Goal: Task Accomplishment & Management: Use online tool/utility

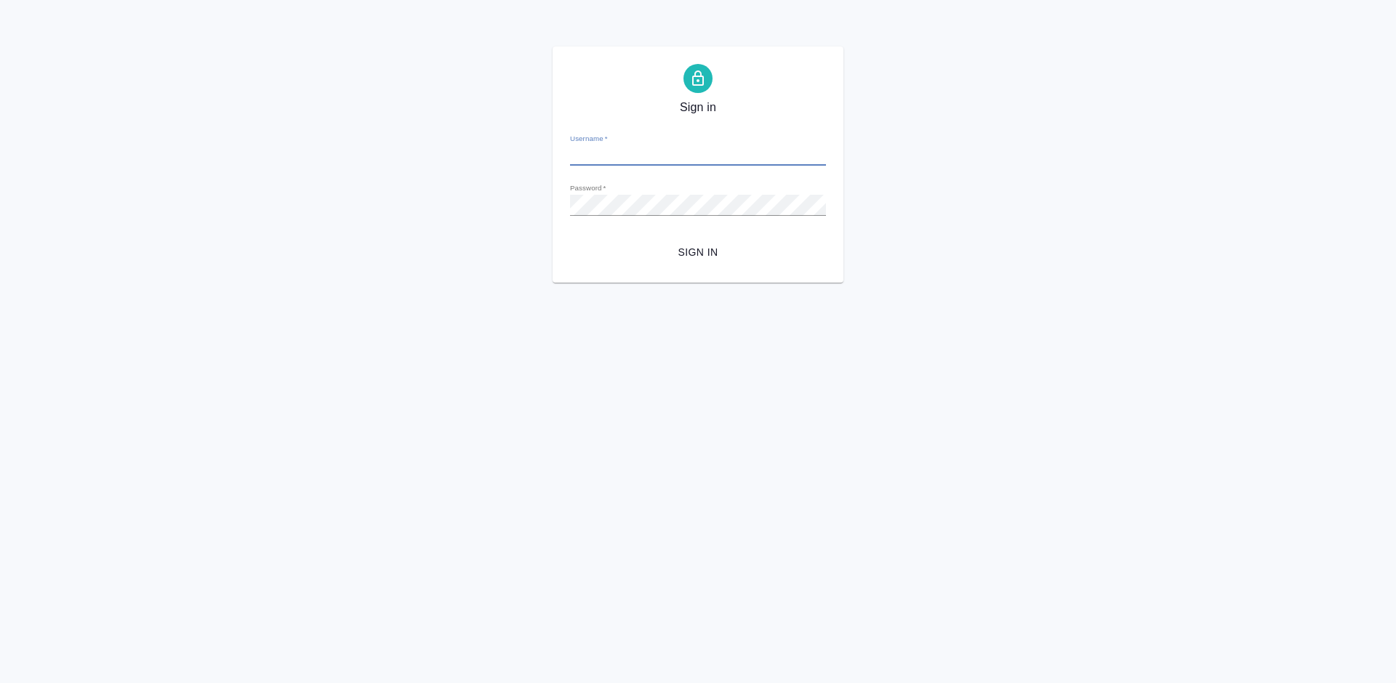
type input "a.ganina@awatera.com"
click at [688, 252] on span "Sign in" at bounding box center [698, 253] width 233 height 18
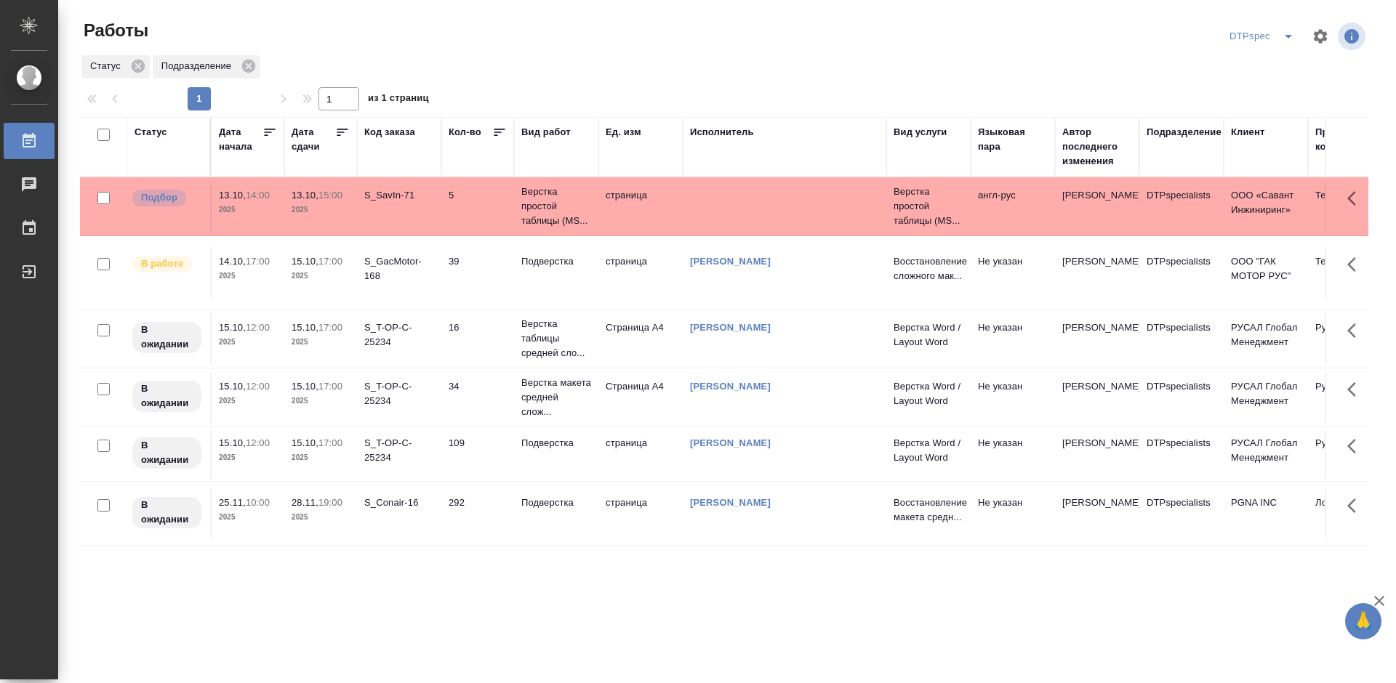
click at [342, 134] on icon at bounding box center [342, 132] width 15 height 15
click at [531, 265] on p "Подверстка" at bounding box center [556, 261] width 70 height 15
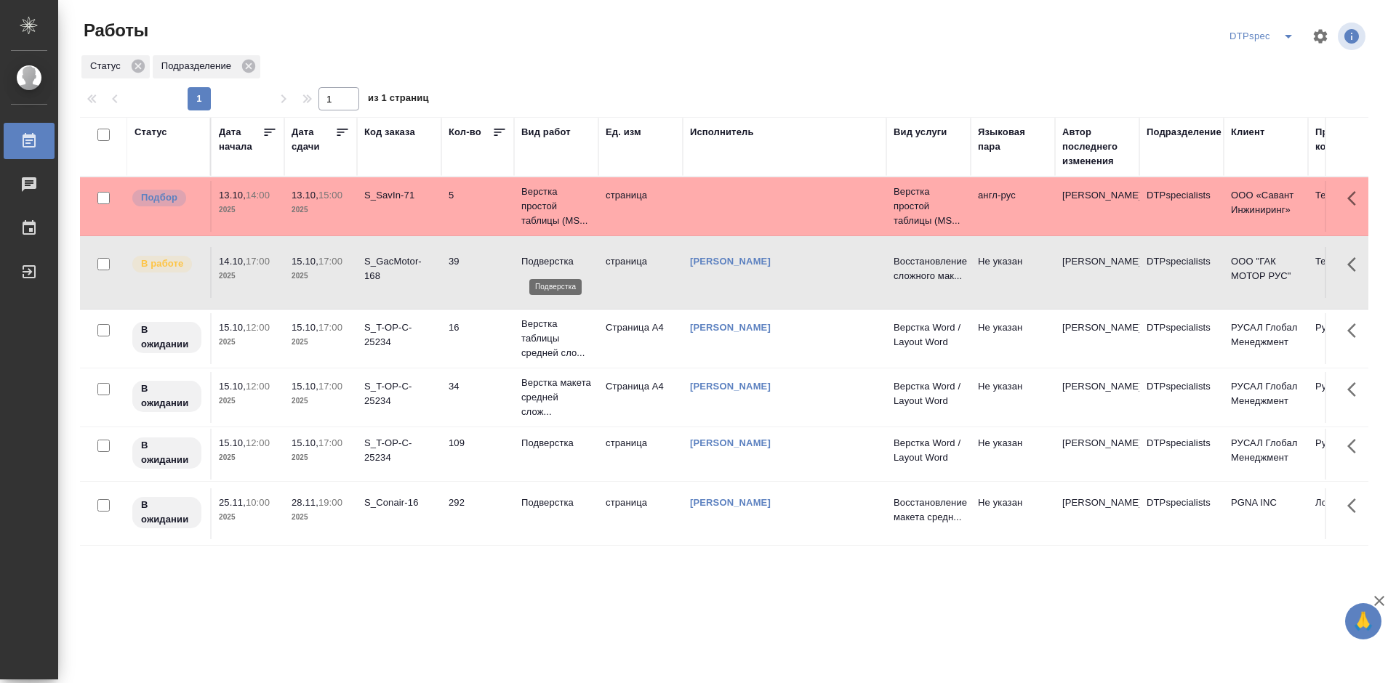
click at [531, 265] on p "Подверстка" at bounding box center [556, 261] width 70 height 15
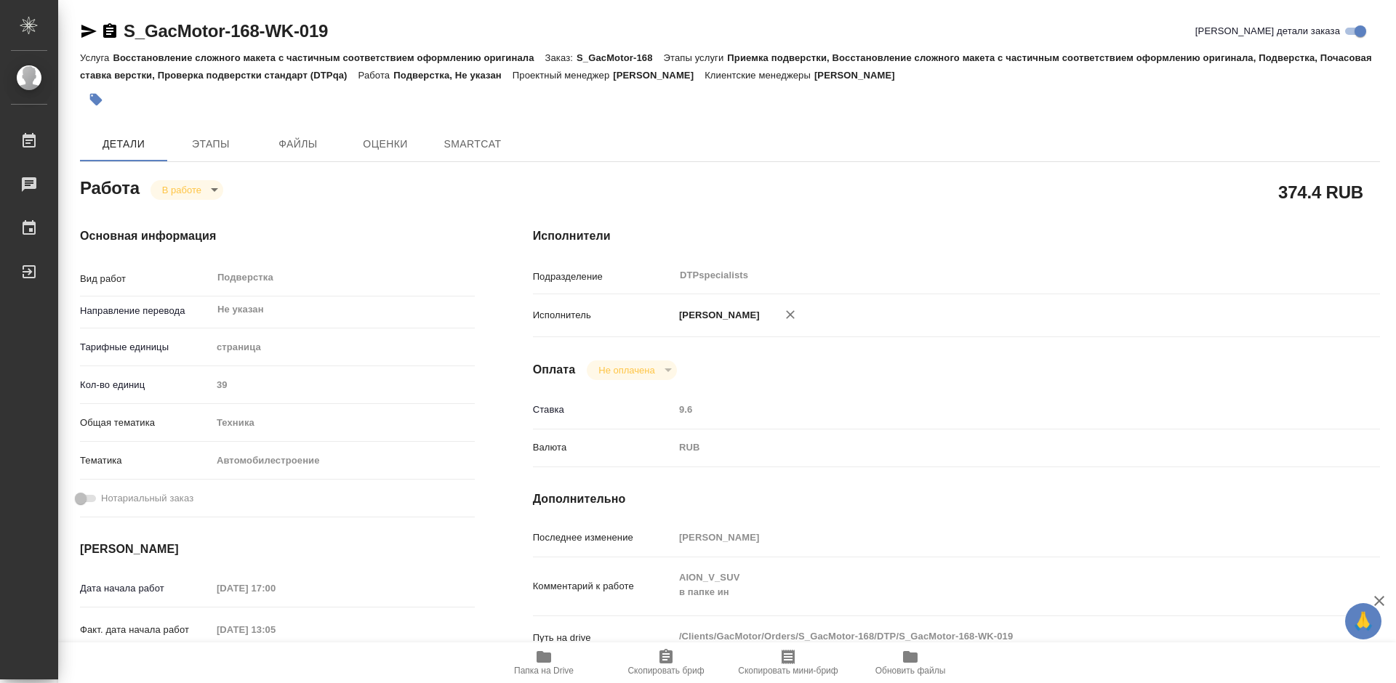
type textarea "x"
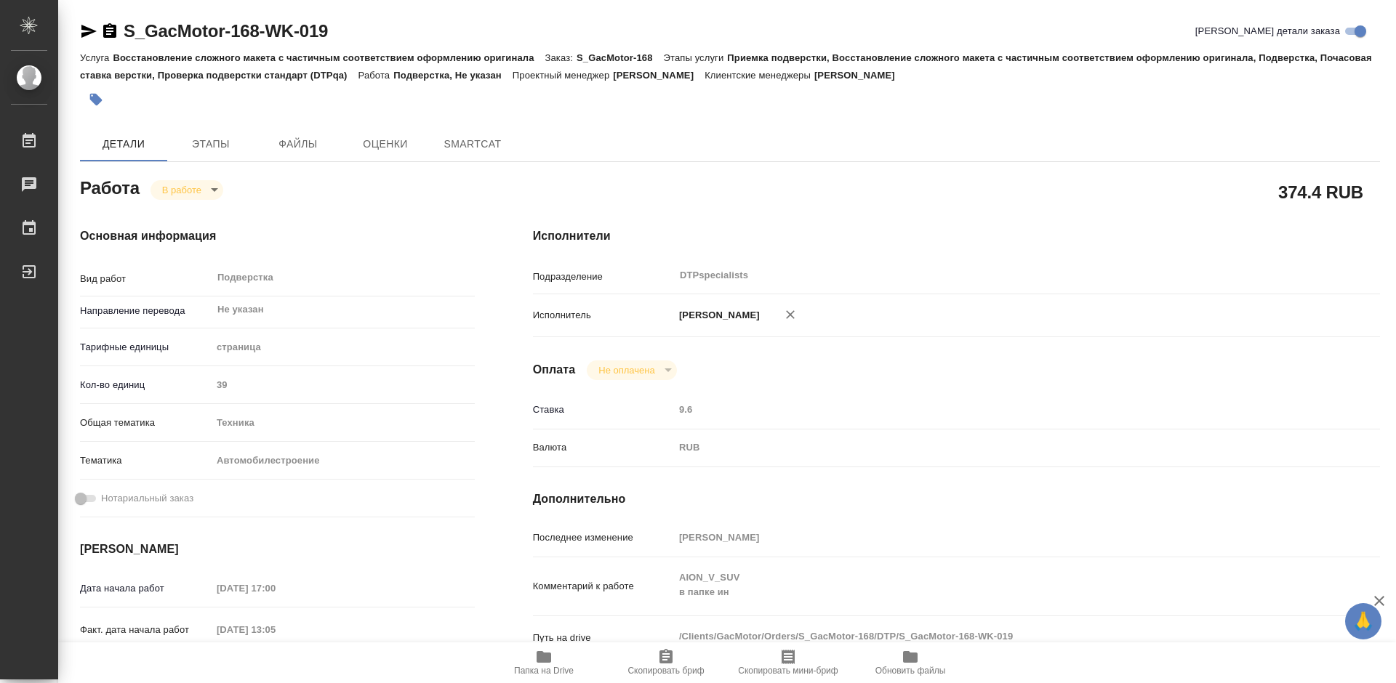
type textarea "x"
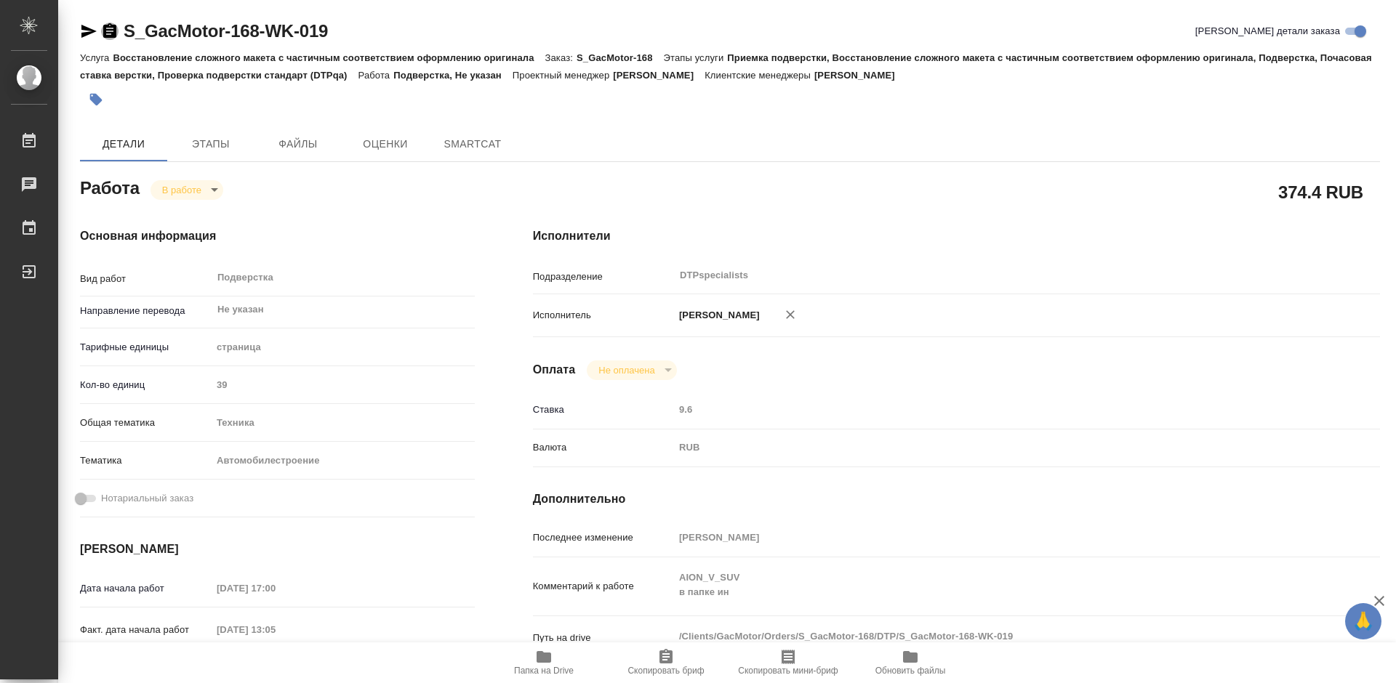
click at [113, 37] on icon "button" at bounding box center [109, 30] width 13 height 15
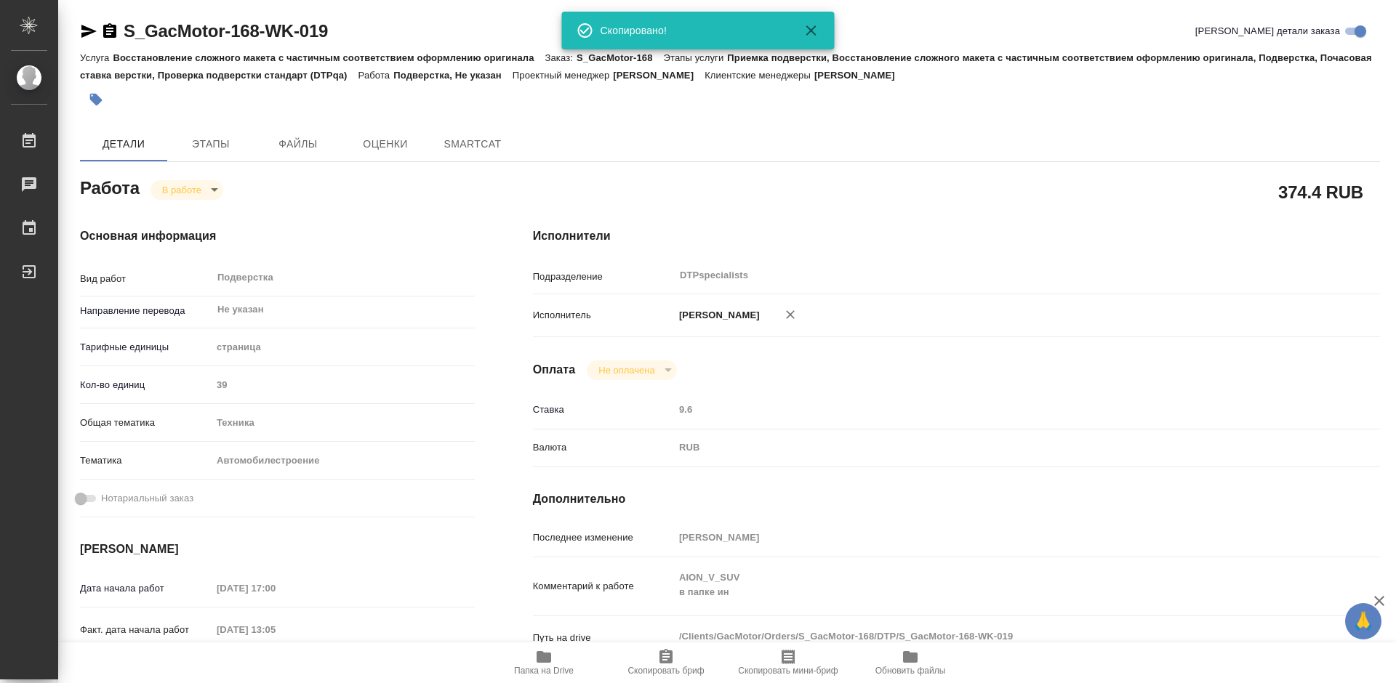
type textarea "x"
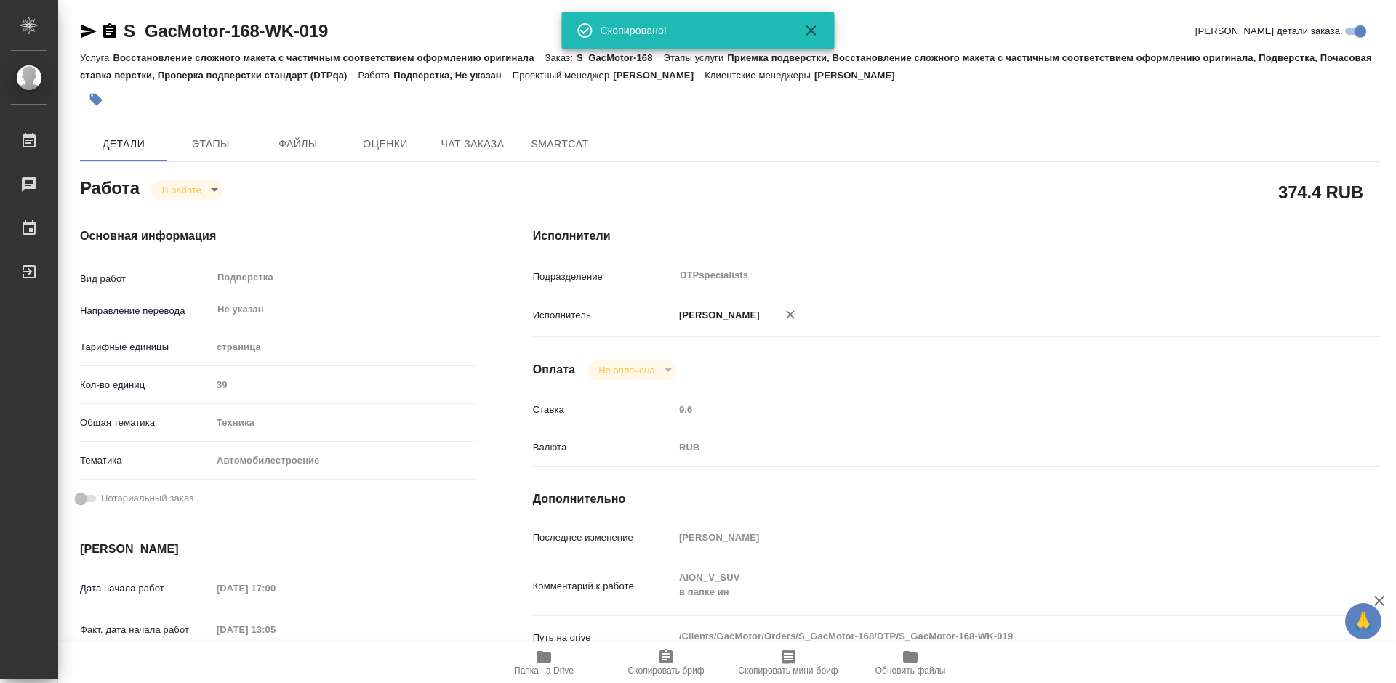
type textarea "x"
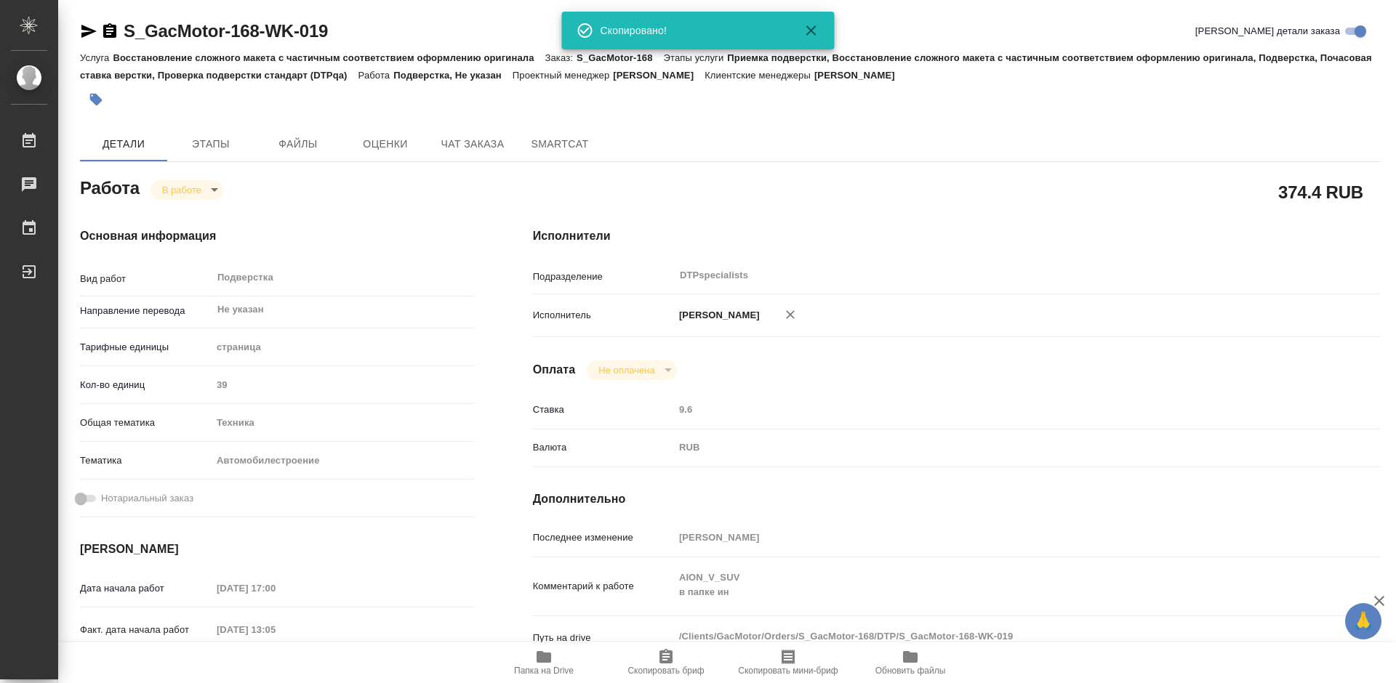
type textarea "x"
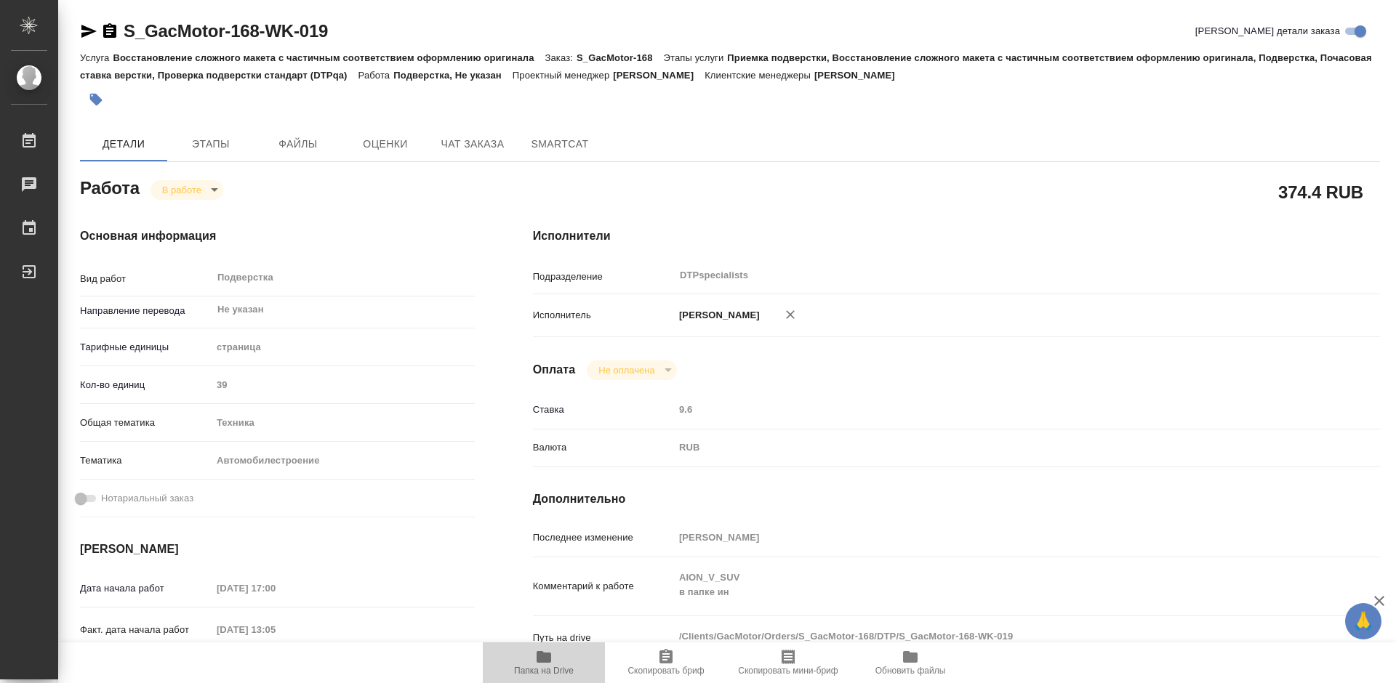
click at [553, 658] on span "Папка на Drive" at bounding box center [543, 662] width 105 height 28
